Goal: Task Accomplishment & Management: Manage account settings

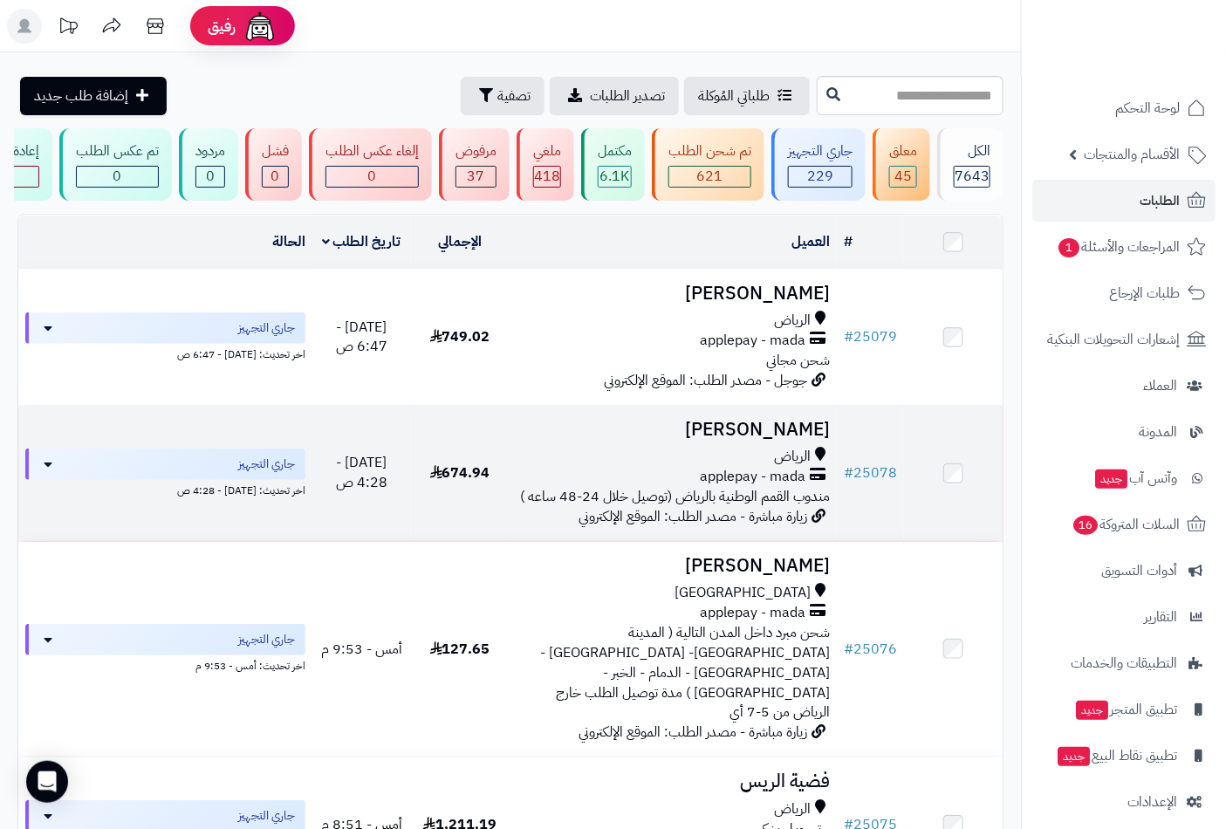
click at [772, 440] on h3 "Albandari Alharbi" at bounding box center [674, 430] width 314 height 20
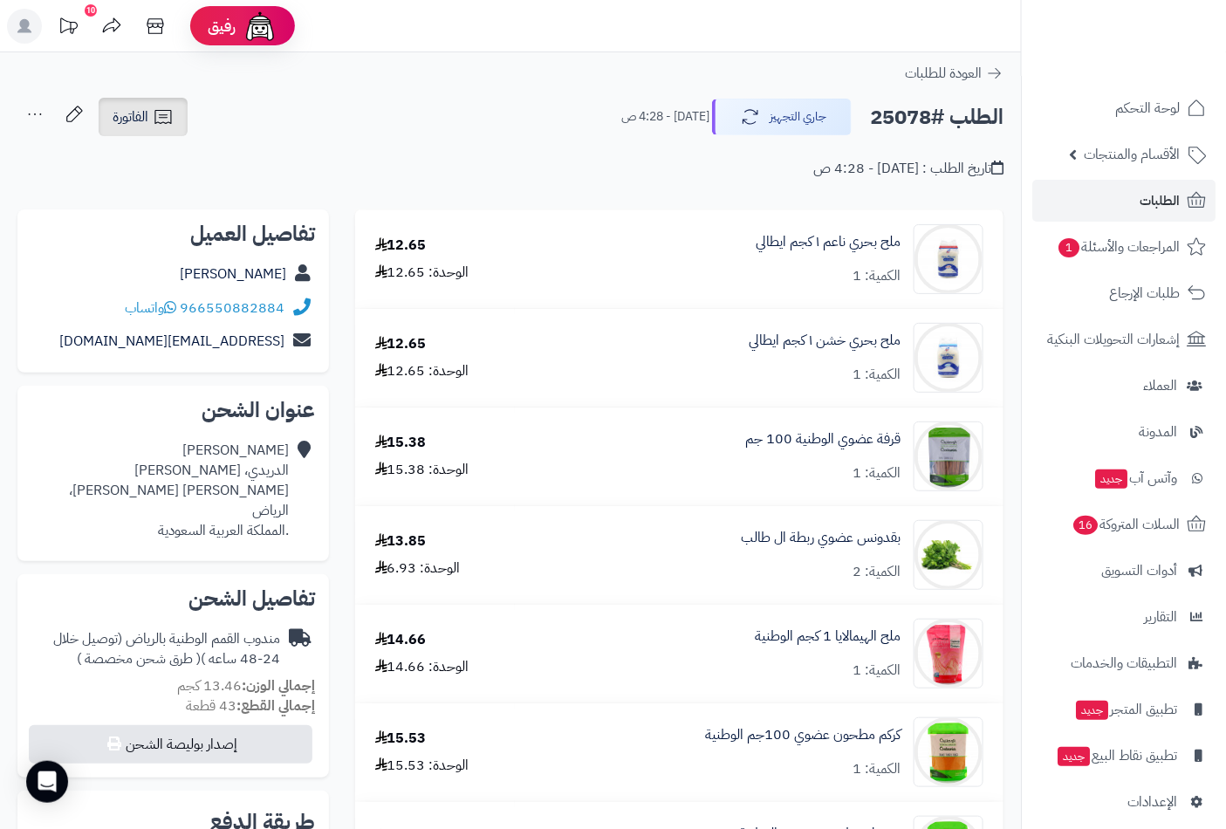
click at [136, 116] on span "الفاتورة" at bounding box center [131, 116] width 36 height 21
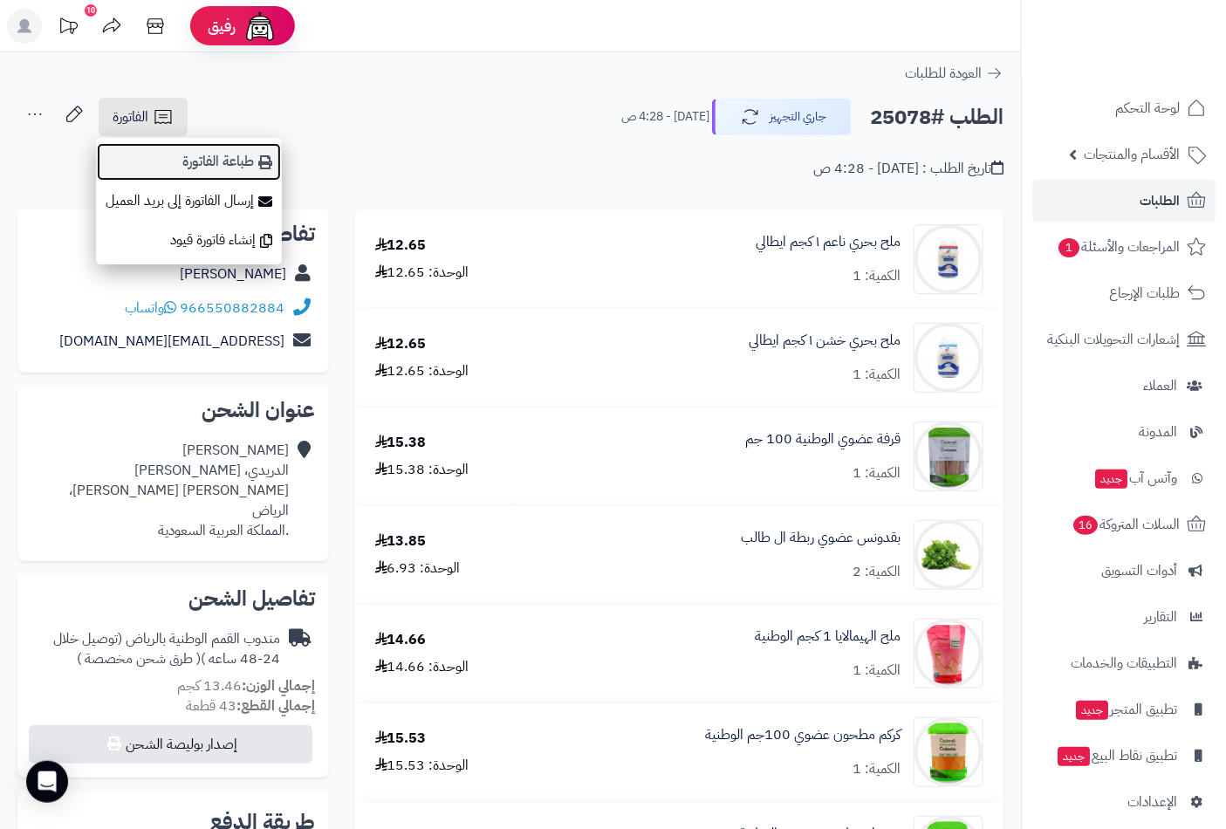
click at [225, 151] on link "طباعة الفاتورة" at bounding box center [189, 161] width 186 height 39
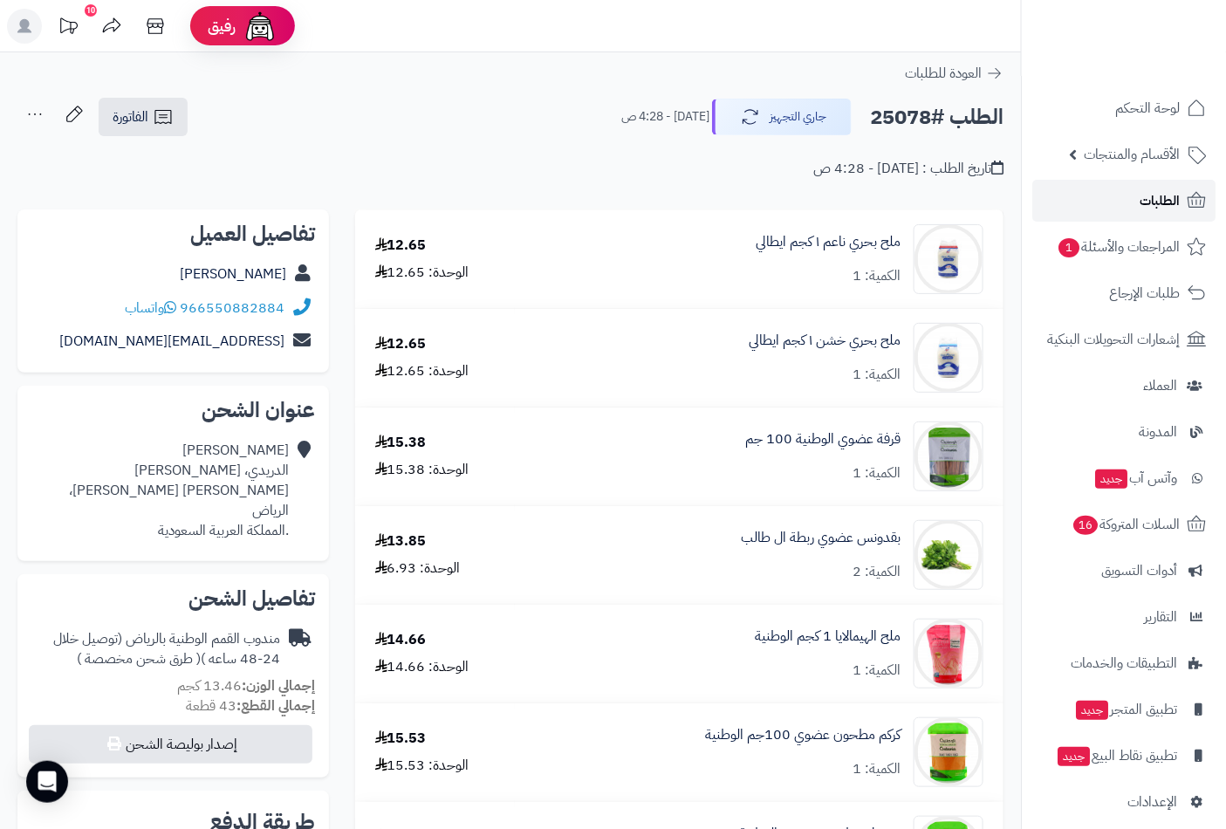
click at [1141, 196] on span "الطلبات" at bounding box center [1160, 200] width 40 height 24
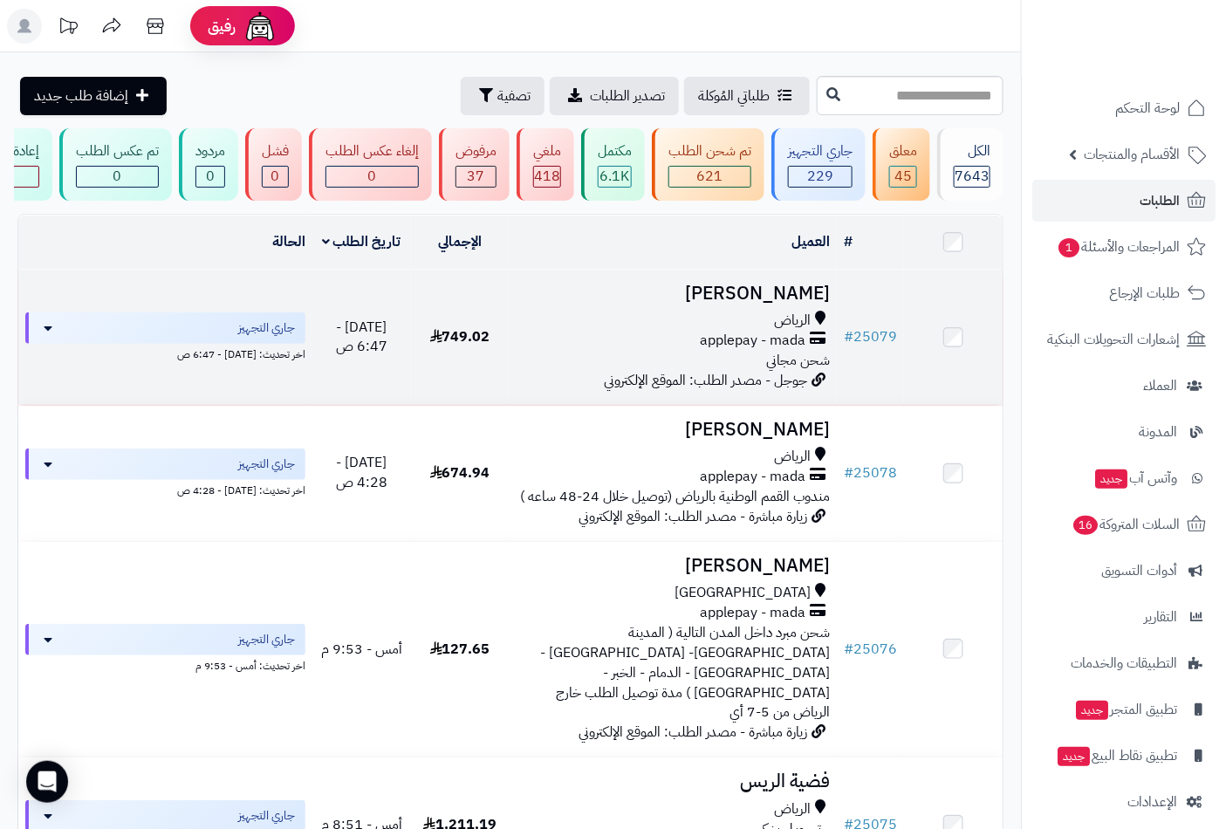
click at [764, 331] on div "الرياض" at bounding box center [674, 321] width 314 height 20
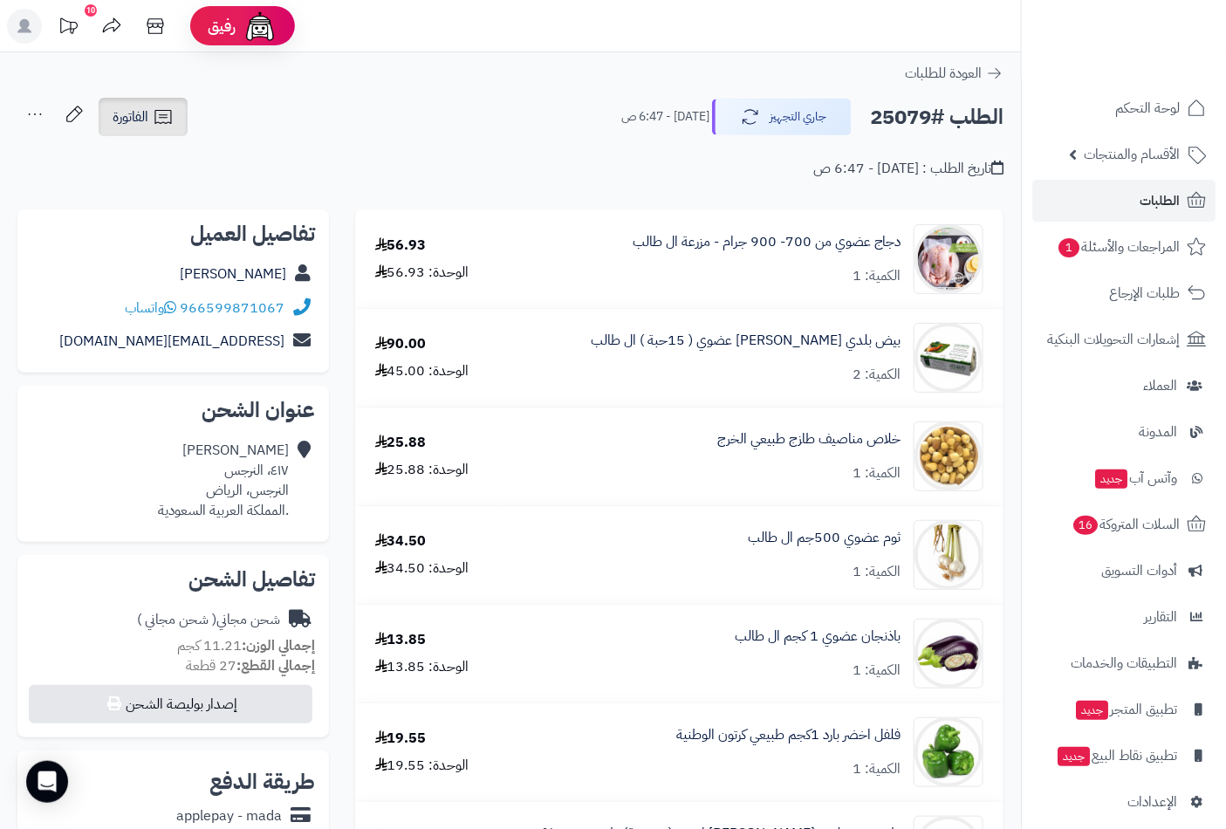
click at [138, 117] on span "الفاتورة" at bounding box center [131, 116] width 36 height 21
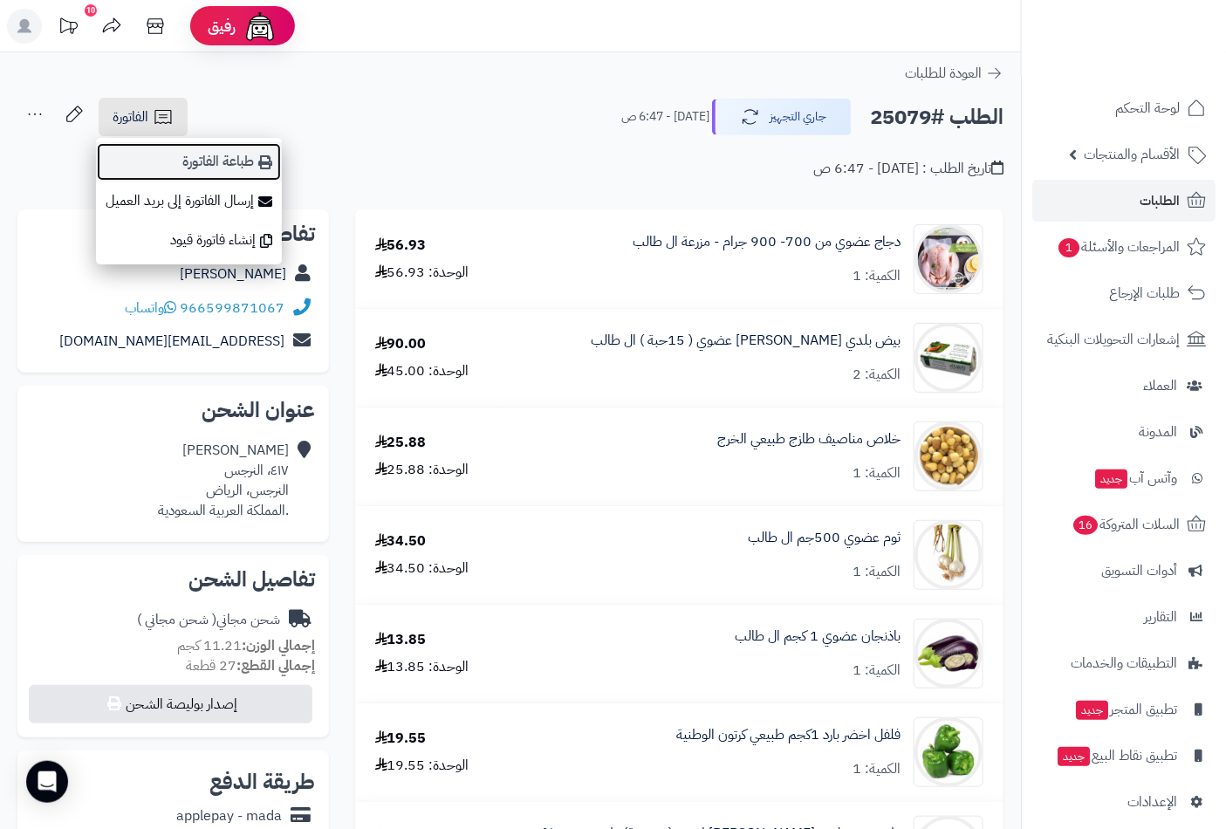
click at [227, 163] on link "طباعة الفاتورة" at bounding box center [189, 161] width 186 height 39
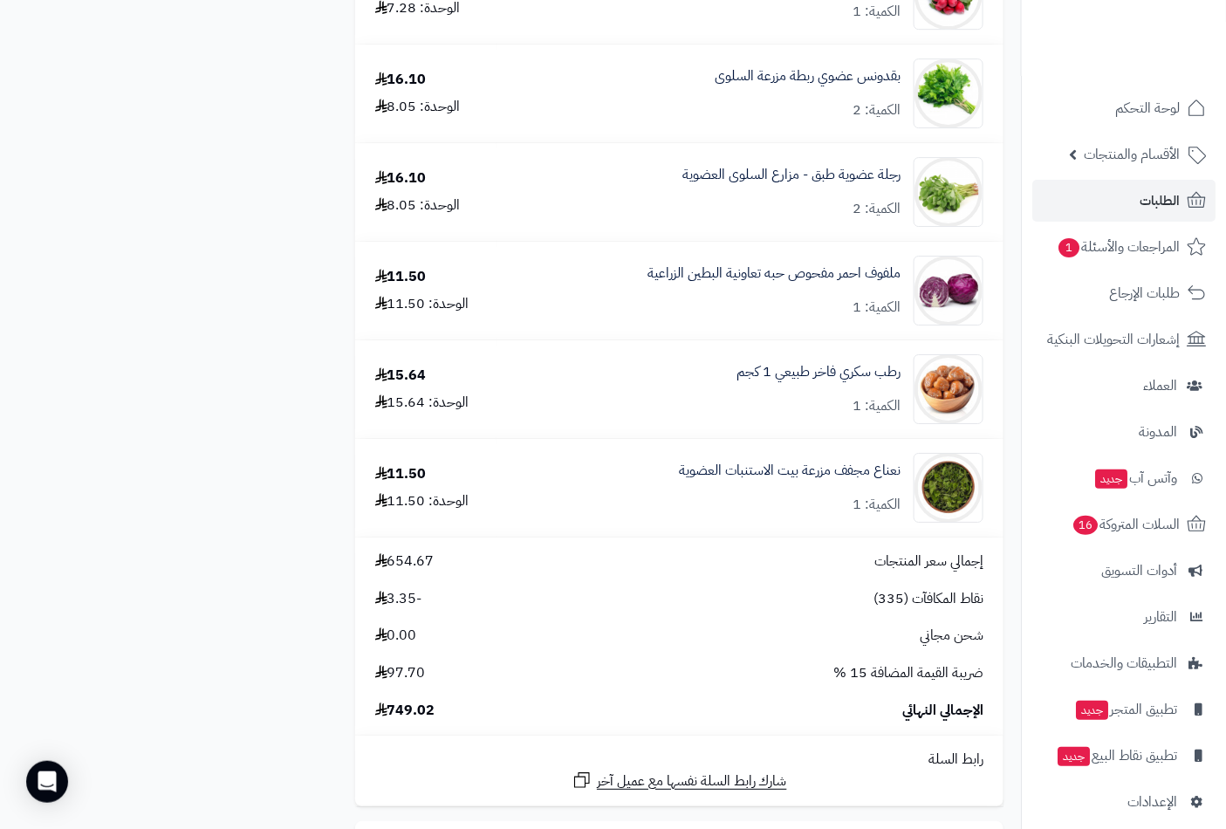
scroll to position [1745, 0]
